Goal: Information Seeking & Learning: Learn about a topic

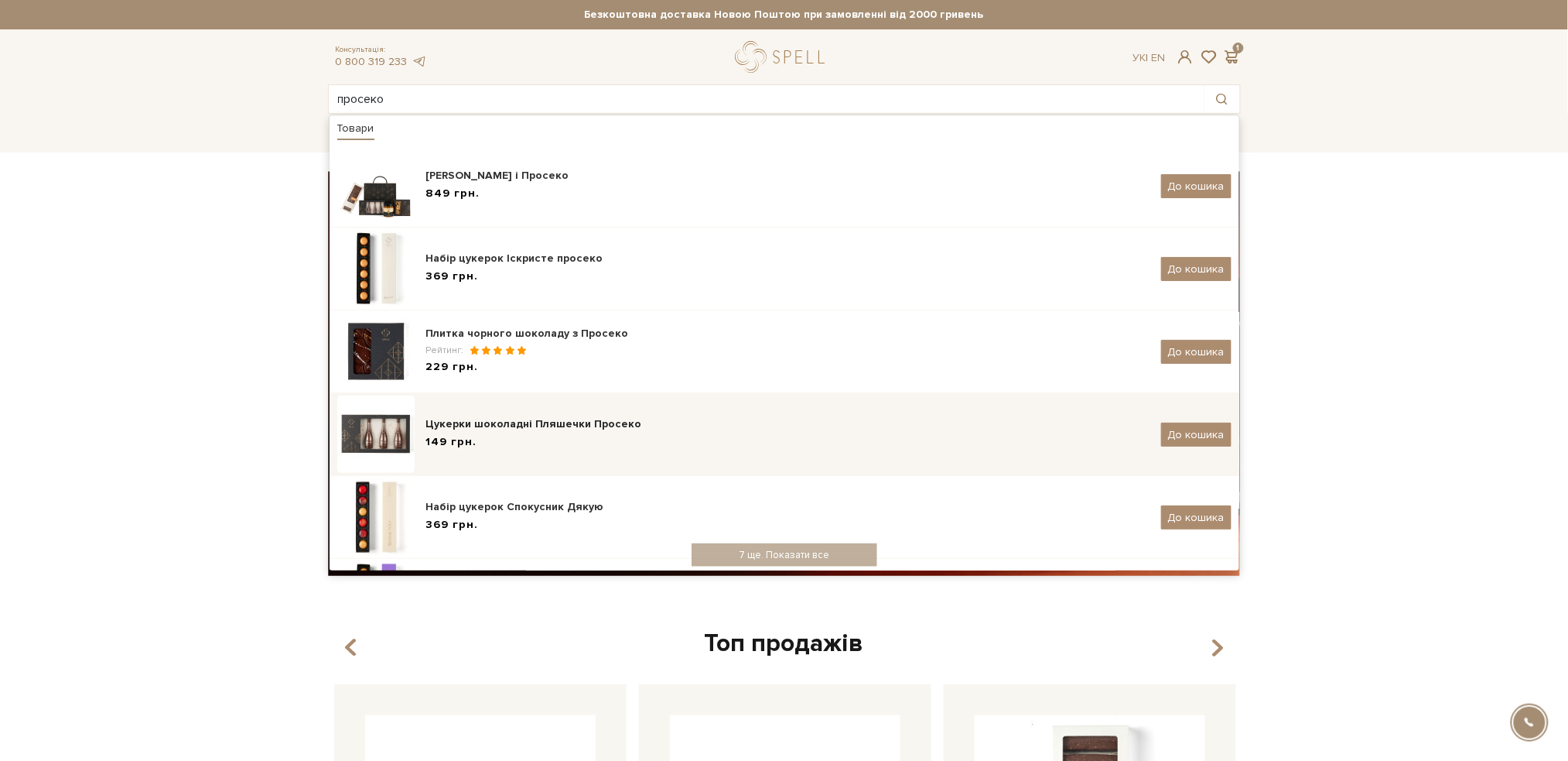
type input "просеко"
click at [503, 417] on div "Цукерки шоколадні Пляшечки Просеко" at bounding box center [787, 424] width 724 height 15
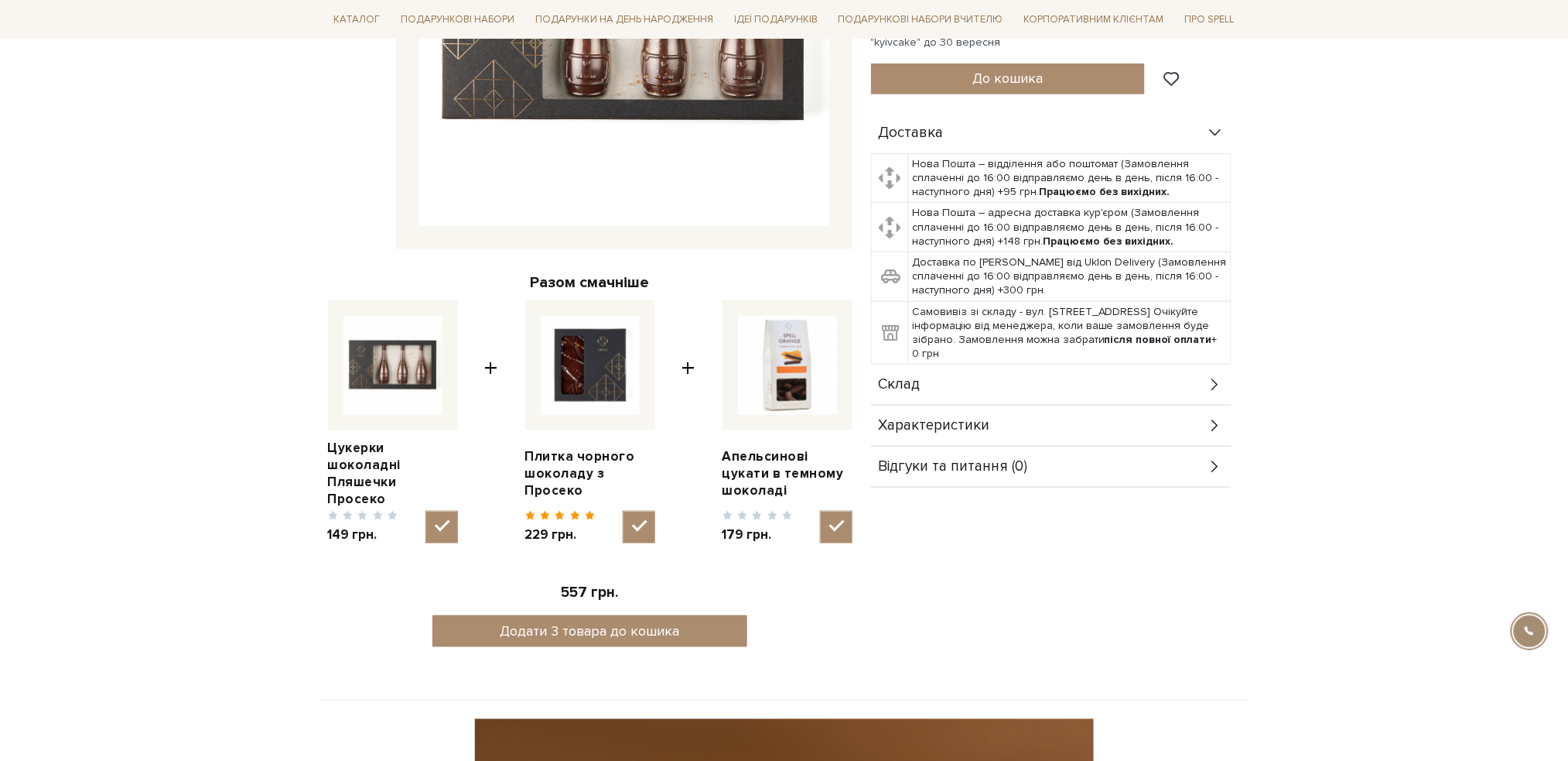
scroll to position [413, 0]
click at [1207, 379] on icon at bounding box center [1215, 384] width 17 height 17
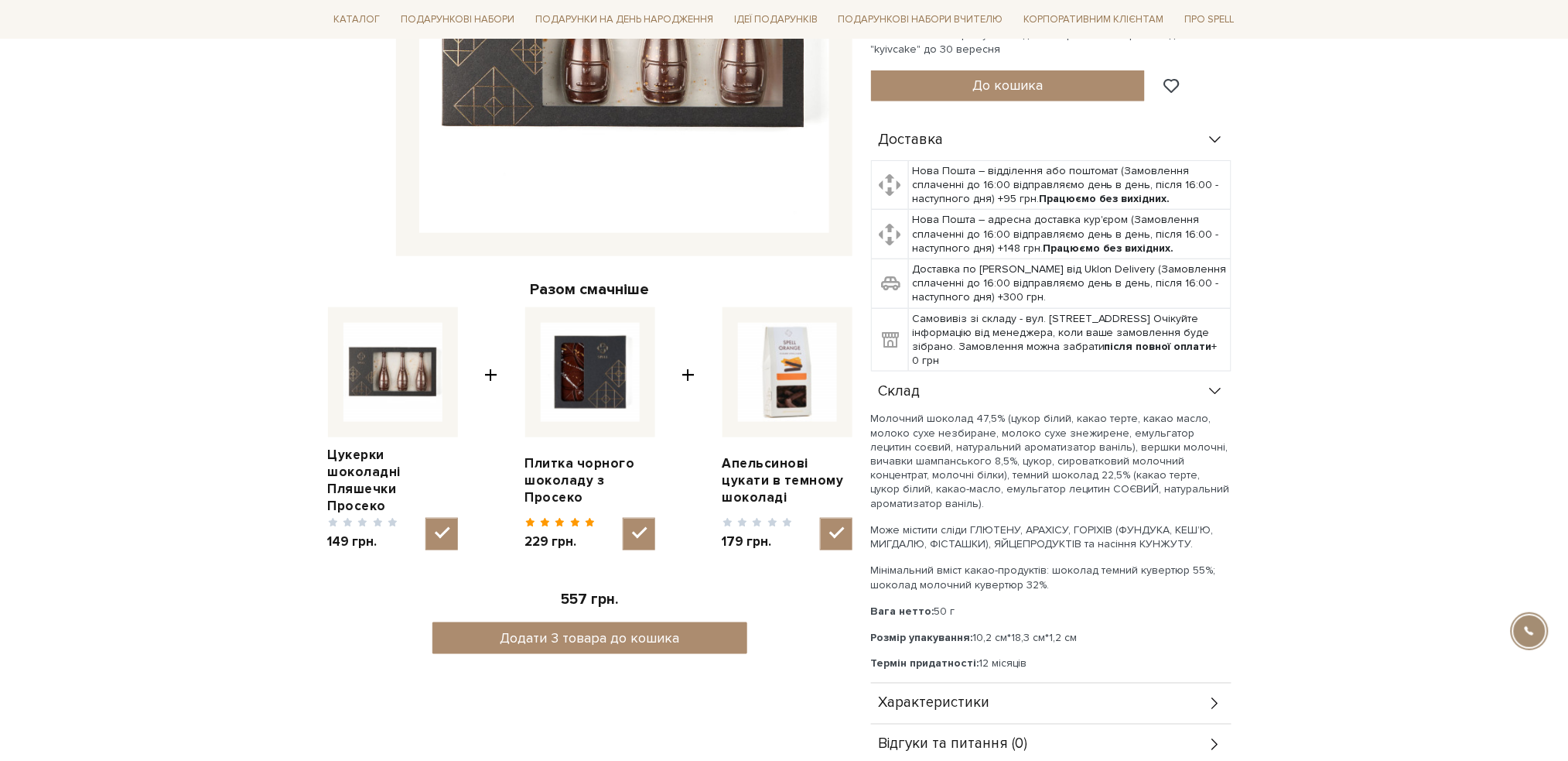
scroll to position [0, 0]
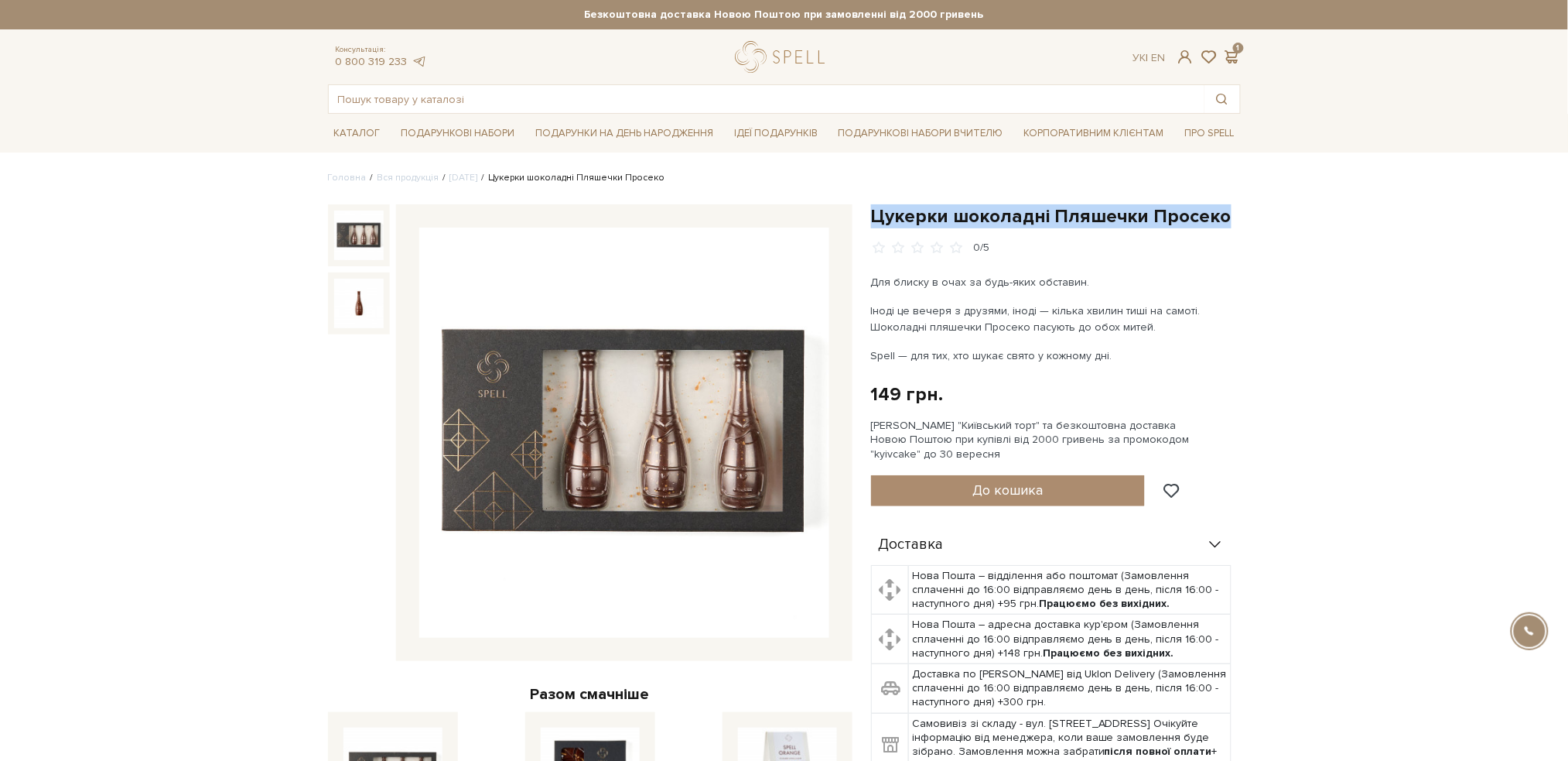
drag, startPoint x: 1229, startPoint y: 223, endPoint x: 876, endPoint y: 221, distance: 353.0
click at [876, 221] on h1 "Цукерки шоколадні Пляшечки Просеко" at bounding box center [1055, 216] width 370 height 24
copy h1 "Цукерки шоколадні Пляшечки Просеко"
